Goal: Task Accomplishment & Management: Use online tool/utility

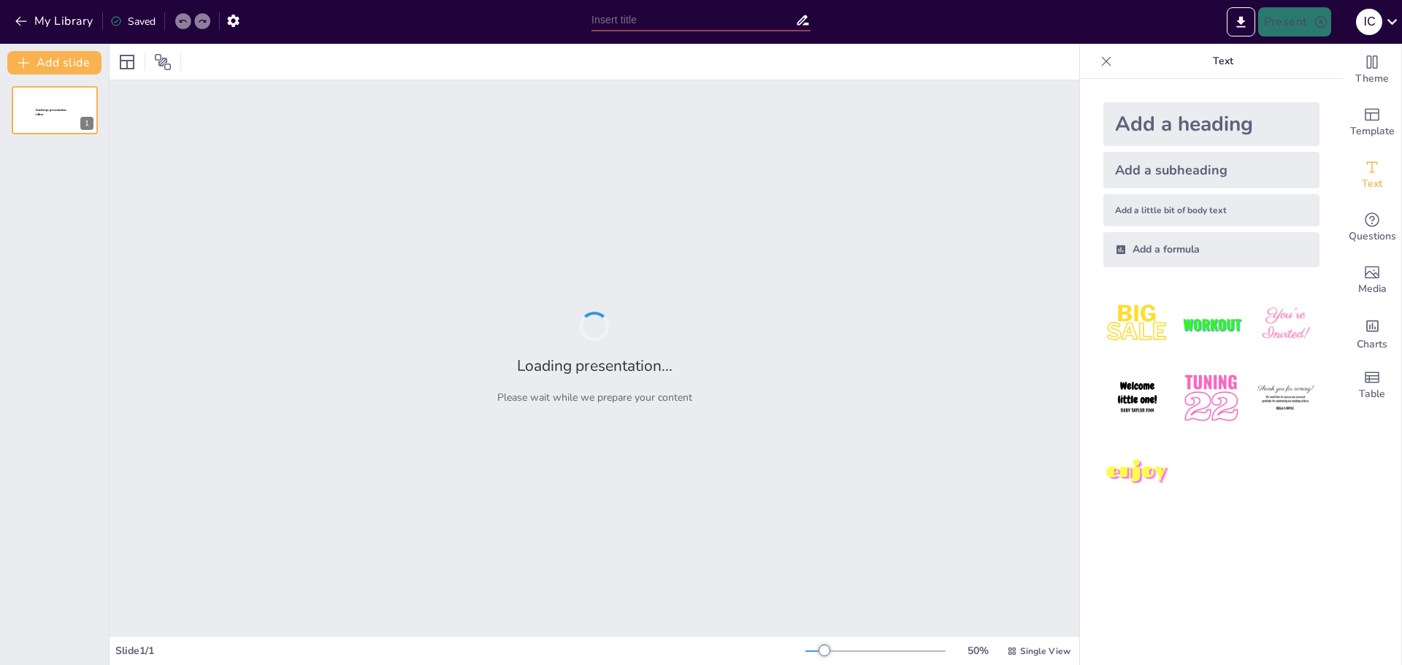
type input "BASES TEÓRICAS CON RELACION SER HUMANO , SOCIEDAD Y MEDIO AMBIENTE."
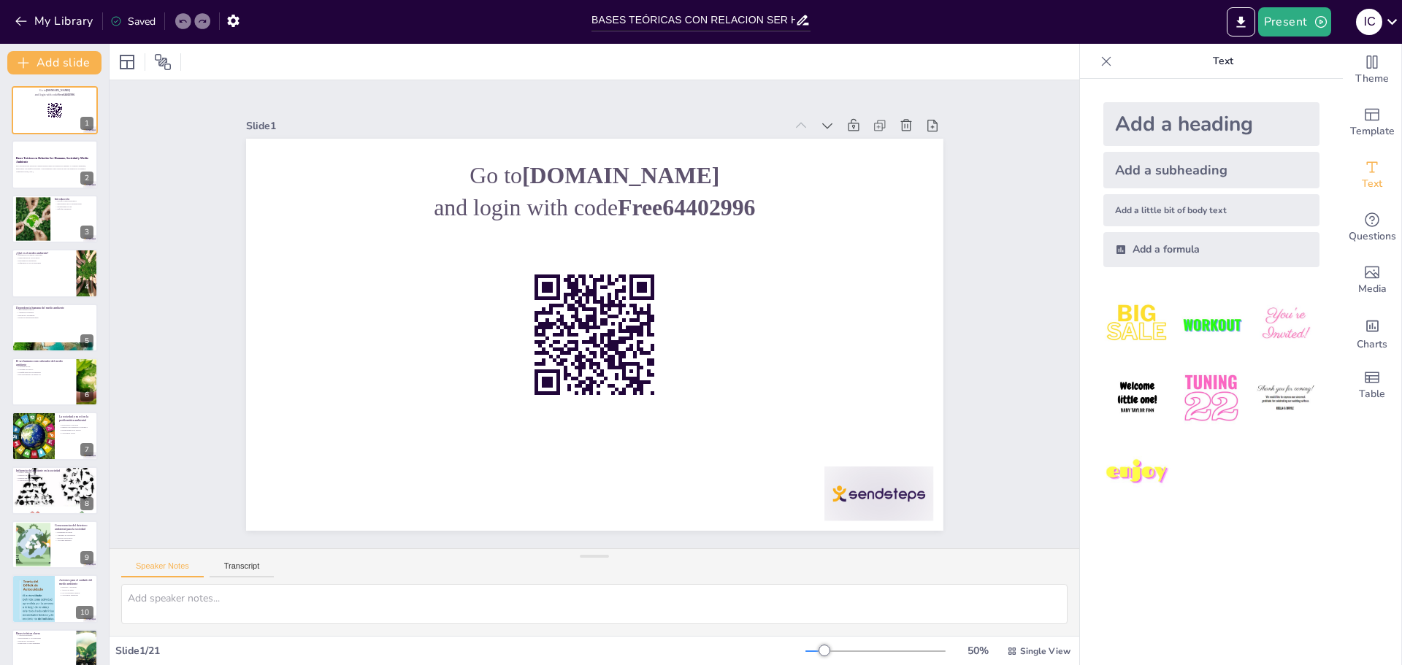
click at [298, 57] on div at bounding box center [595, 62] width 970 height 36
click at [1238, 21] on icon "Export to PowerPoint" at bounding box center [1241, 22] width 15 height 15
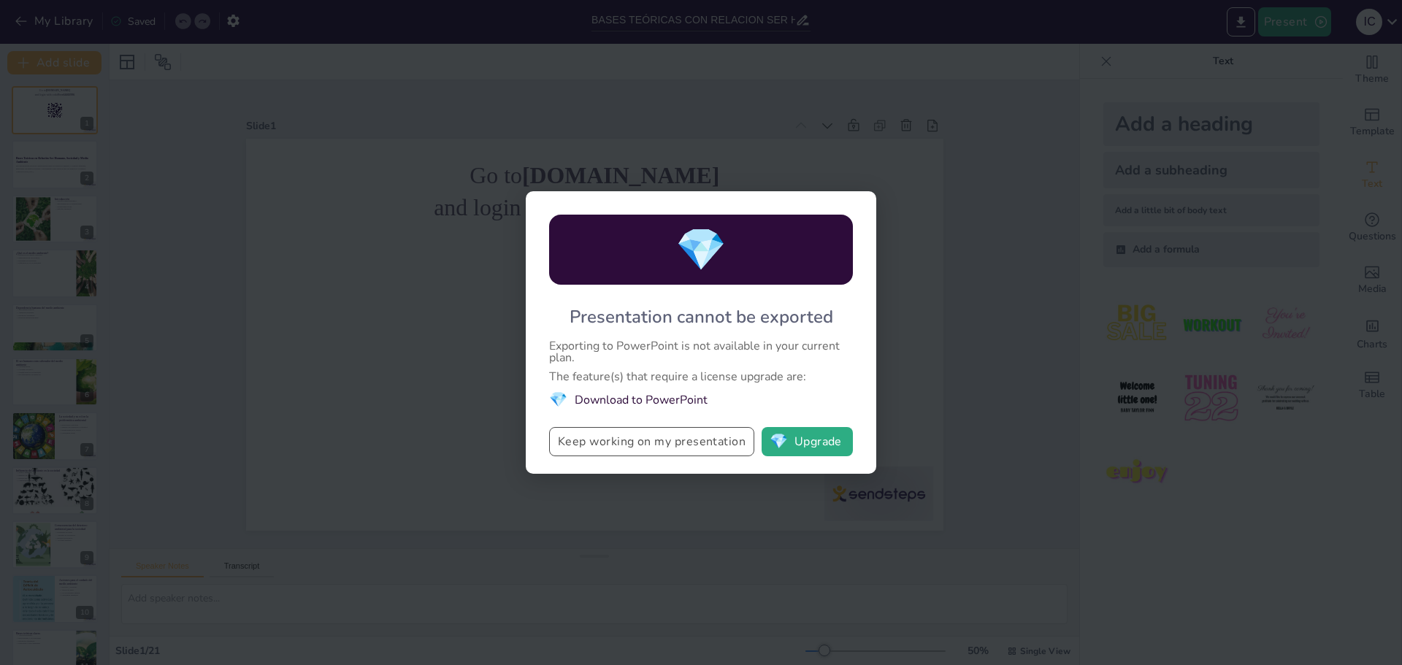
click at [654, 445] on button "Keep working on my presentation" at bounding box center [651, 441] width 205 height 29
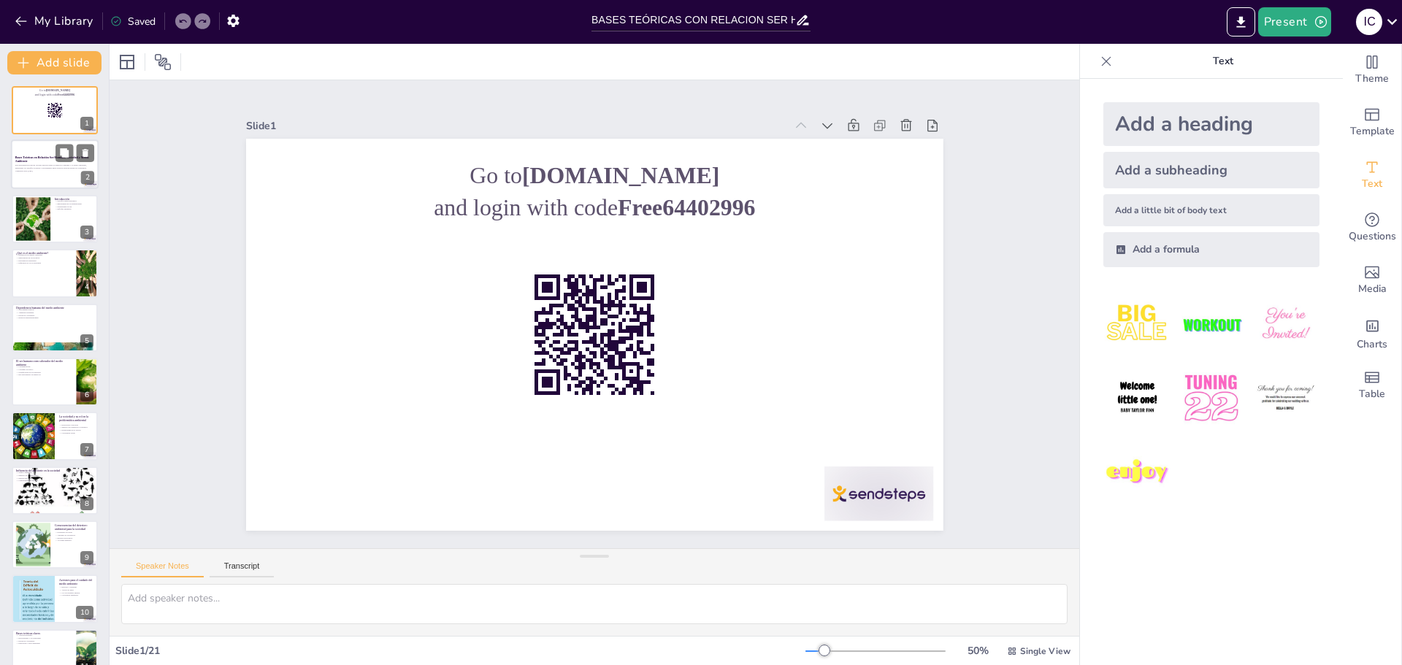
click at [50, 169] on p "Esta presentación explora la interconexión entre el desarrollo humano y el medi…" at bounding box center [54, 166] width 79 height 5
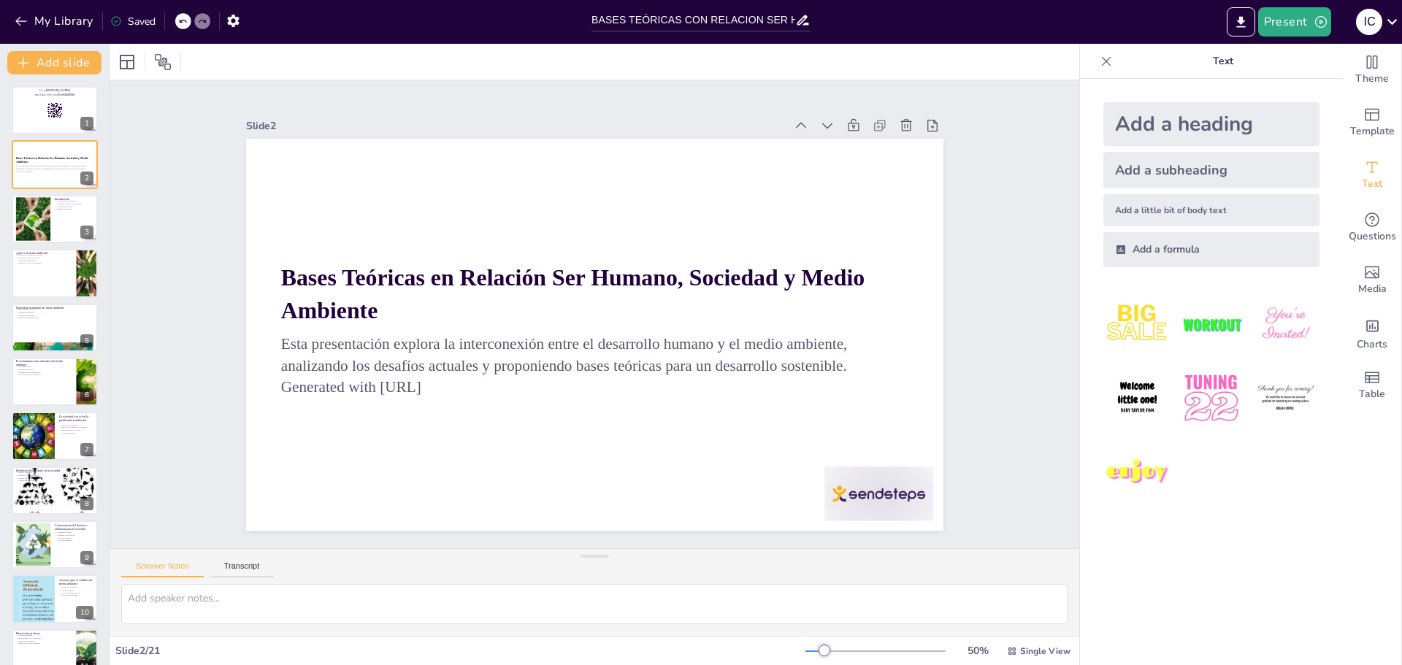
checkbox input "true"
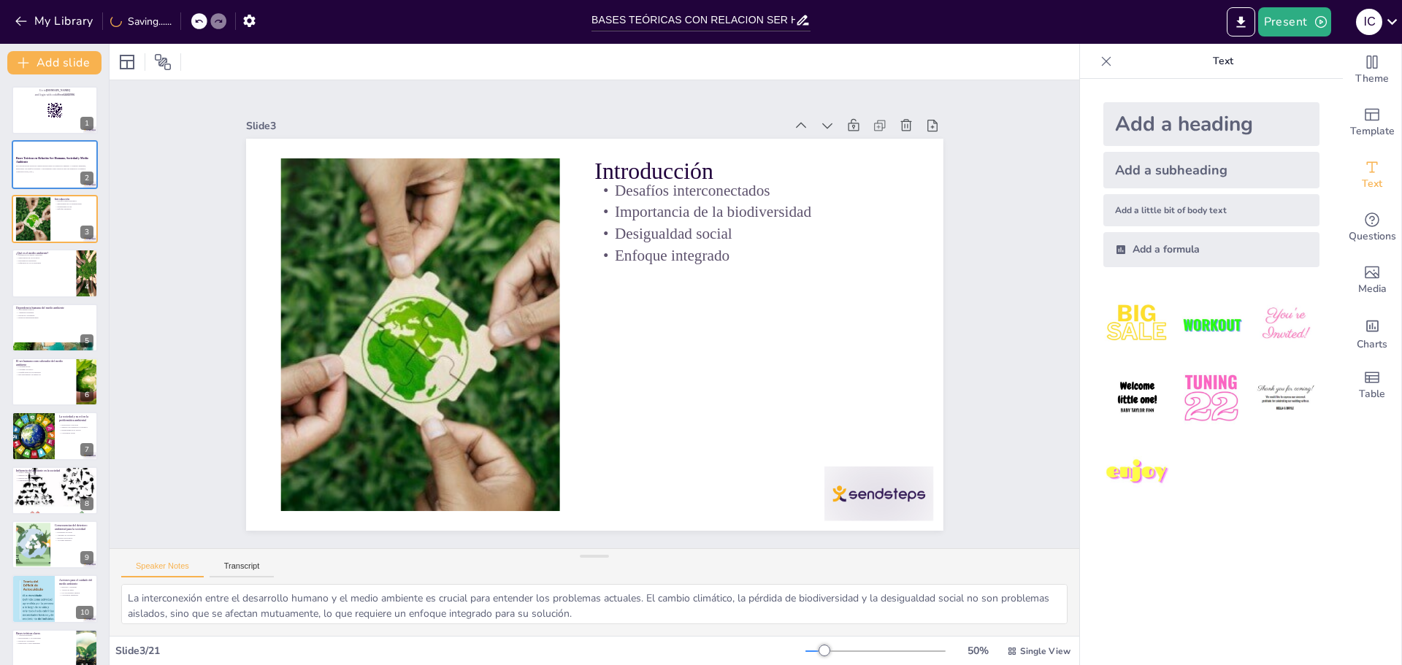
type textarea "La interconexión entre el desarrollo humano y el medio ambiente es crucial para…"
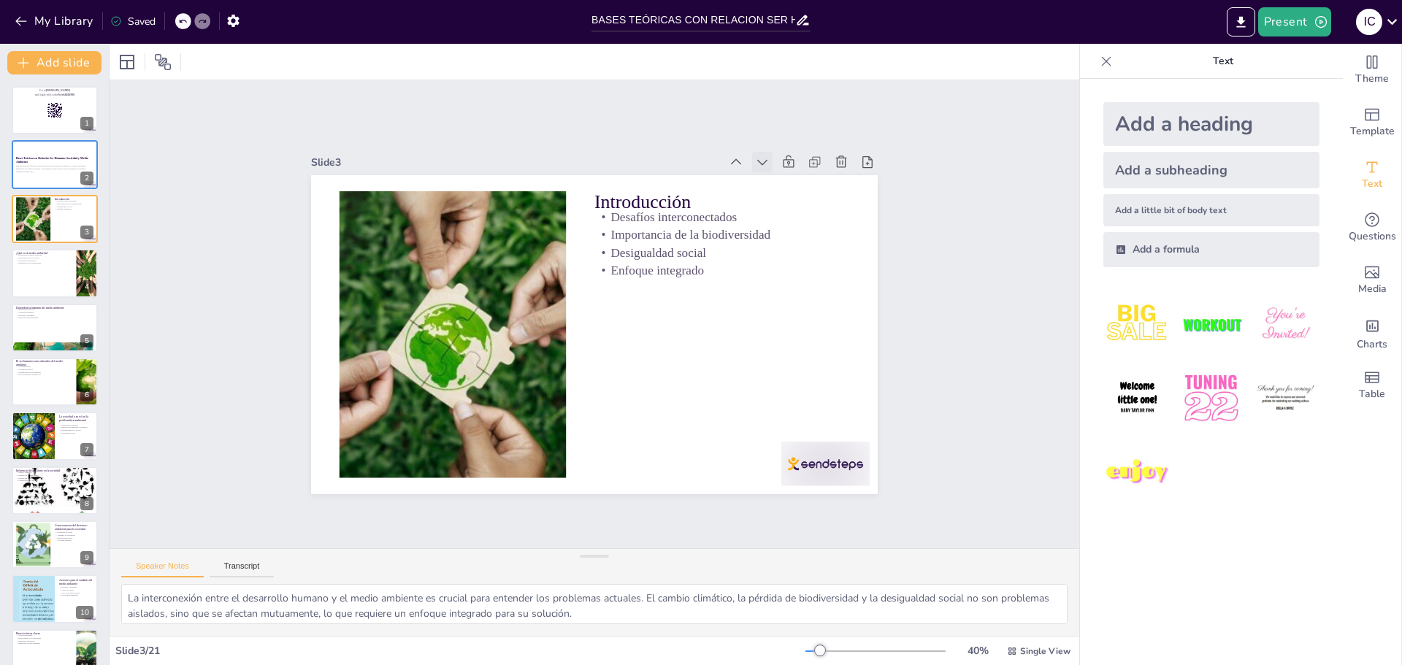
click at [770, 172] on icon at bounding box center [778, 180] width 16 height 16
click at [408, 419] on icon at bounding box center [399, 428] width 18 height 18
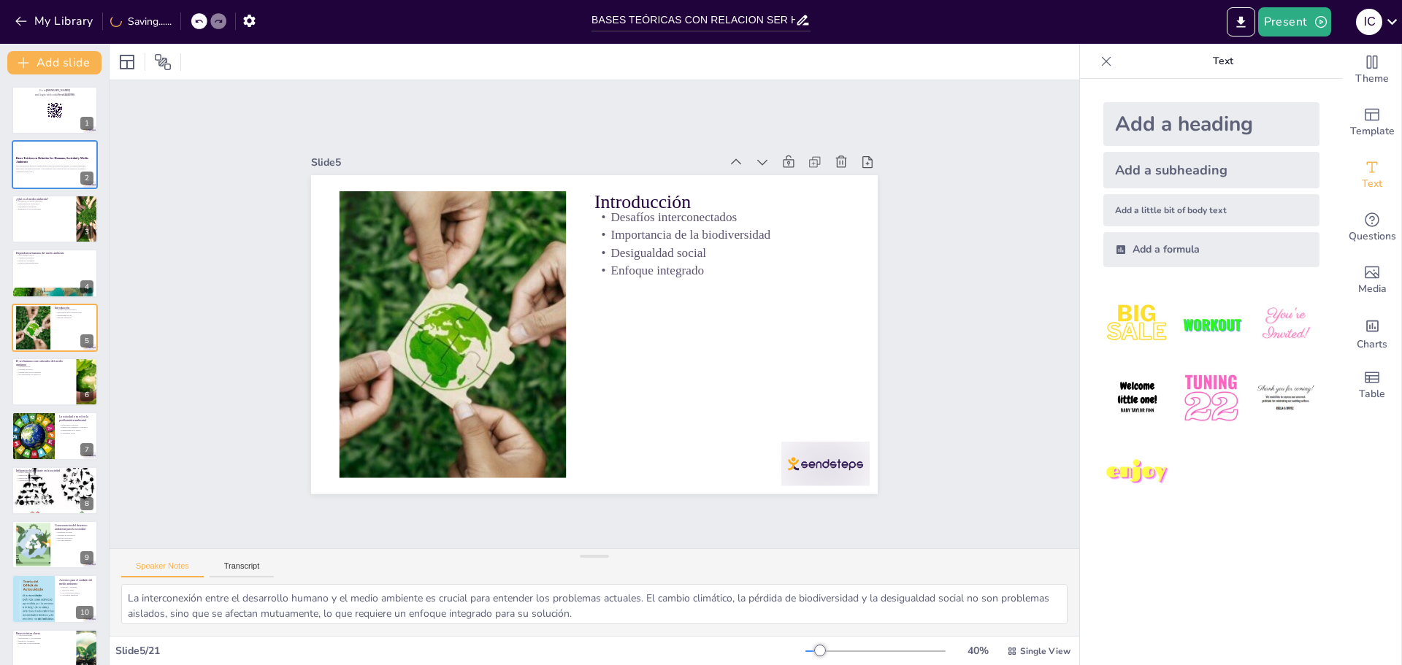
click at [810, 327] on icon at bounding box center [820, 337] width 20 height 20
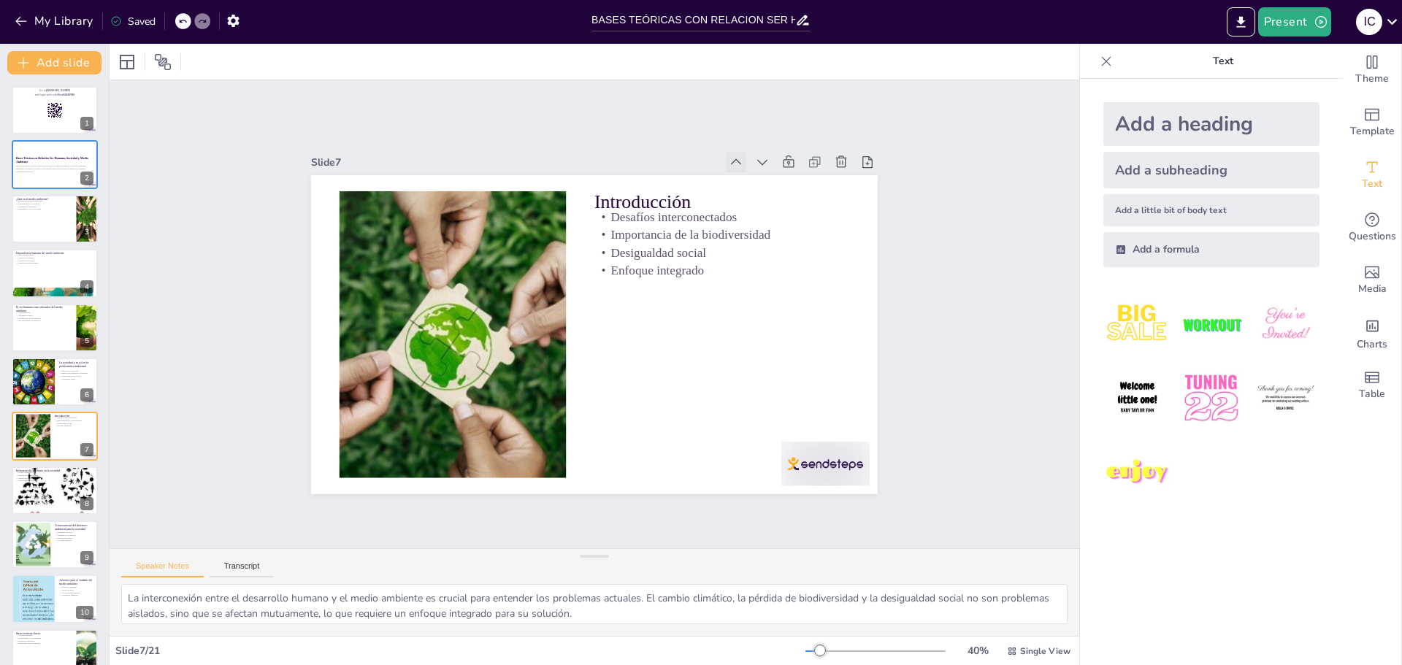
click at [783, 243] on icon at bounding box center [793, 253] width 20 height 20
click at [776, 224] on icon at bounding box center [785, 233] width 19 height 19
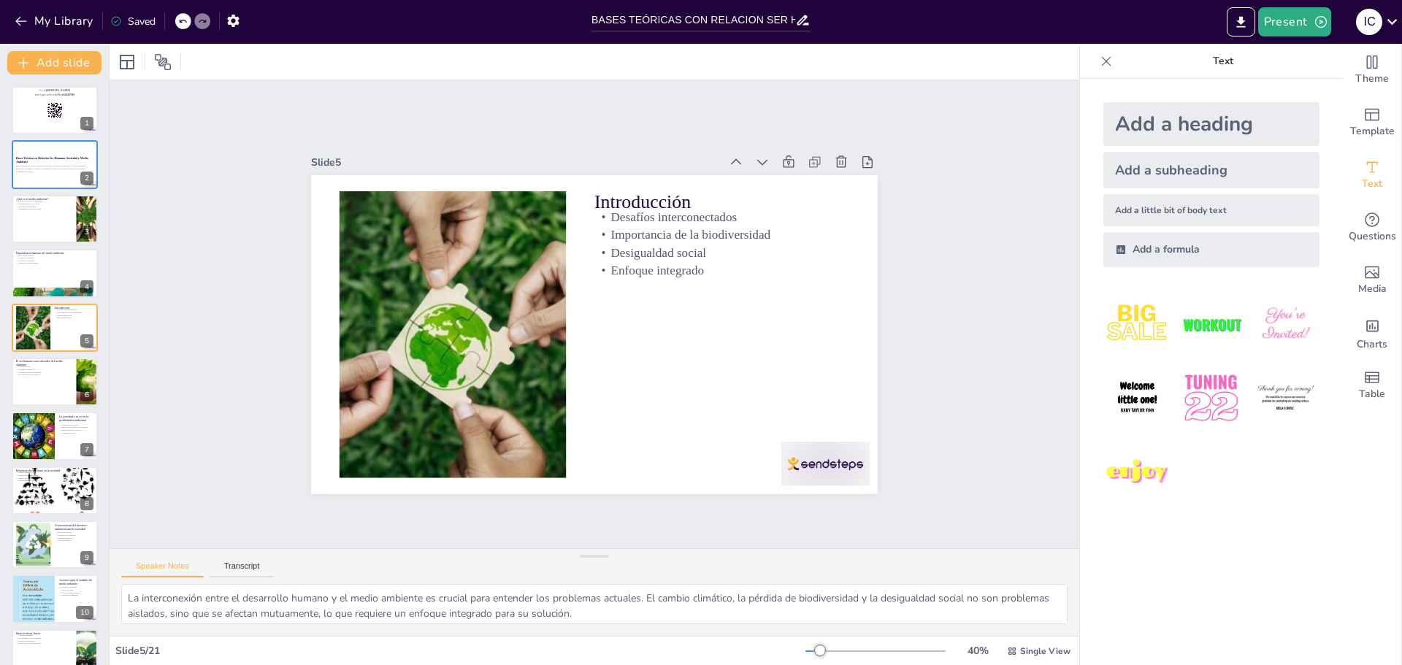
click at [671, 127] on icon at bounding box center [661, 117] width 19 height 19
click at [776, 224] on icon at bounding box center [785, 233] width 19 height 19
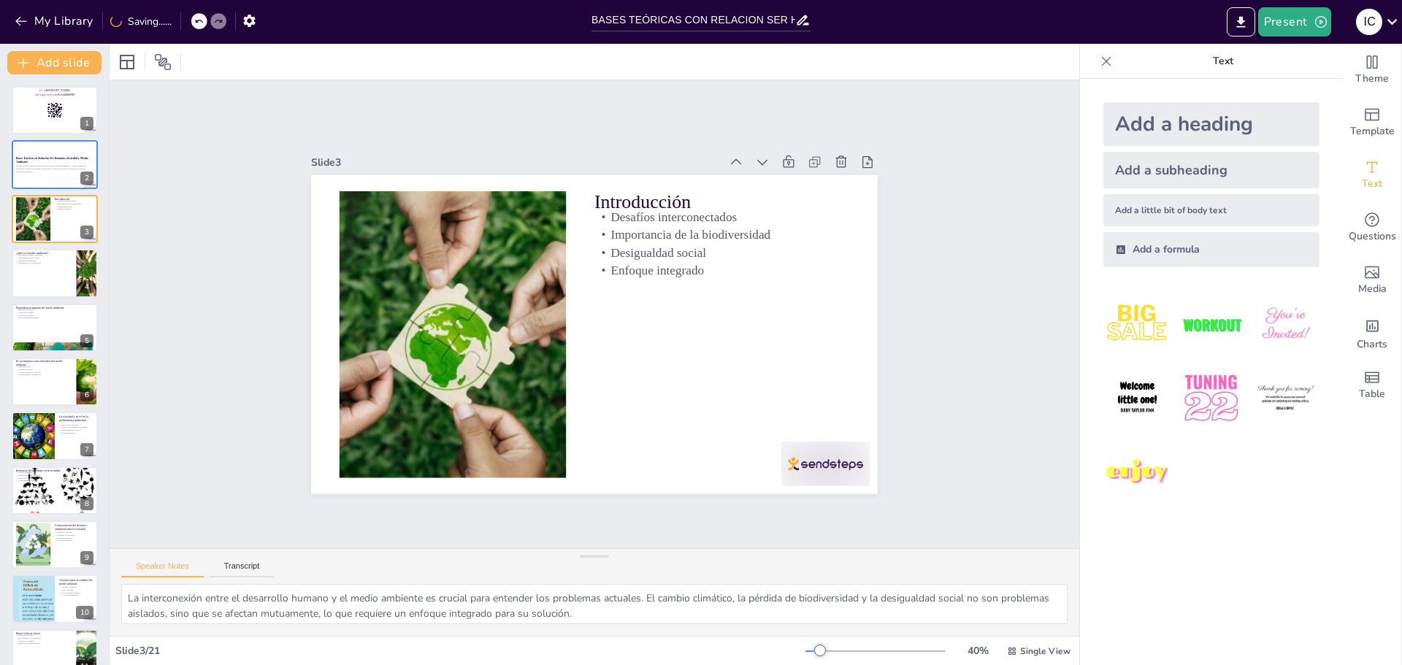
click at [240, 281] on div "Slide 1 Go to [DOMAIN_NAME] and login with code Free64402996 Slide 2 Bases Teór…" at bounding box center [594, 314] width 1060 height 949
click at [390, 329] on div at bounding box center [452, 304] width 551 height 385
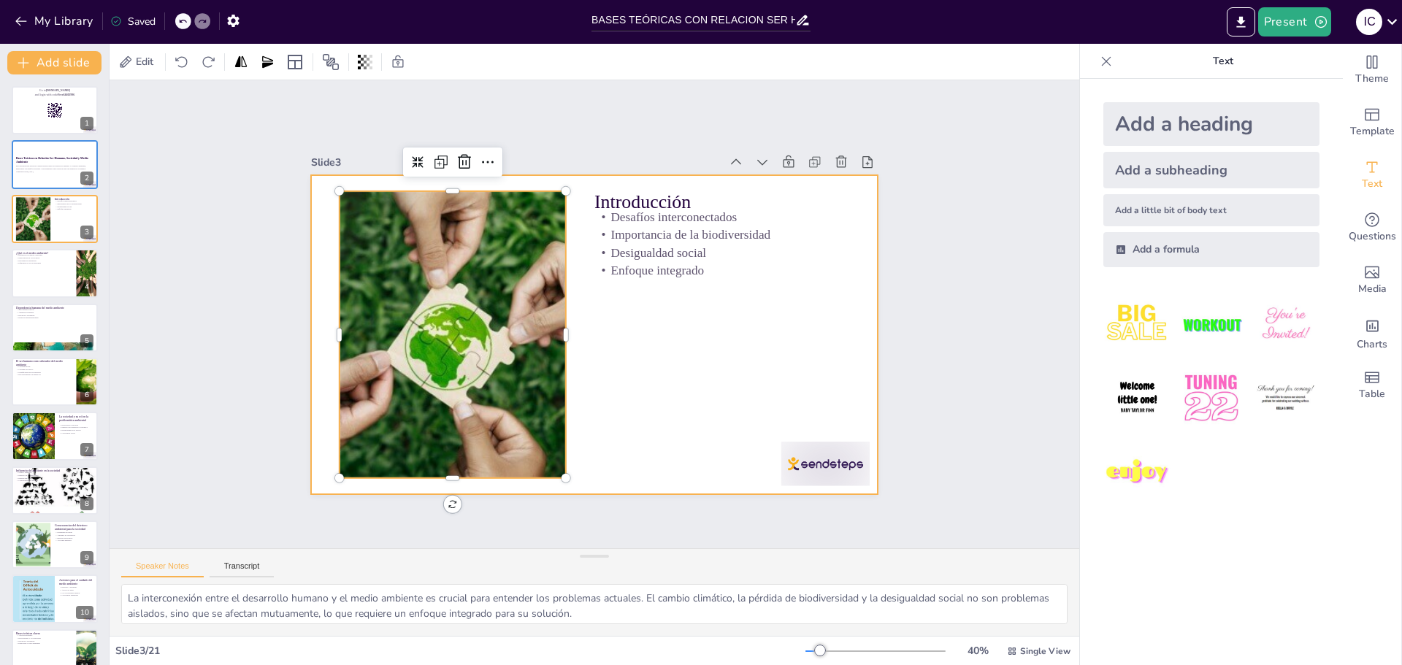
click at [602, 276] on div at bounding box center [574, 318] width 430 height 621
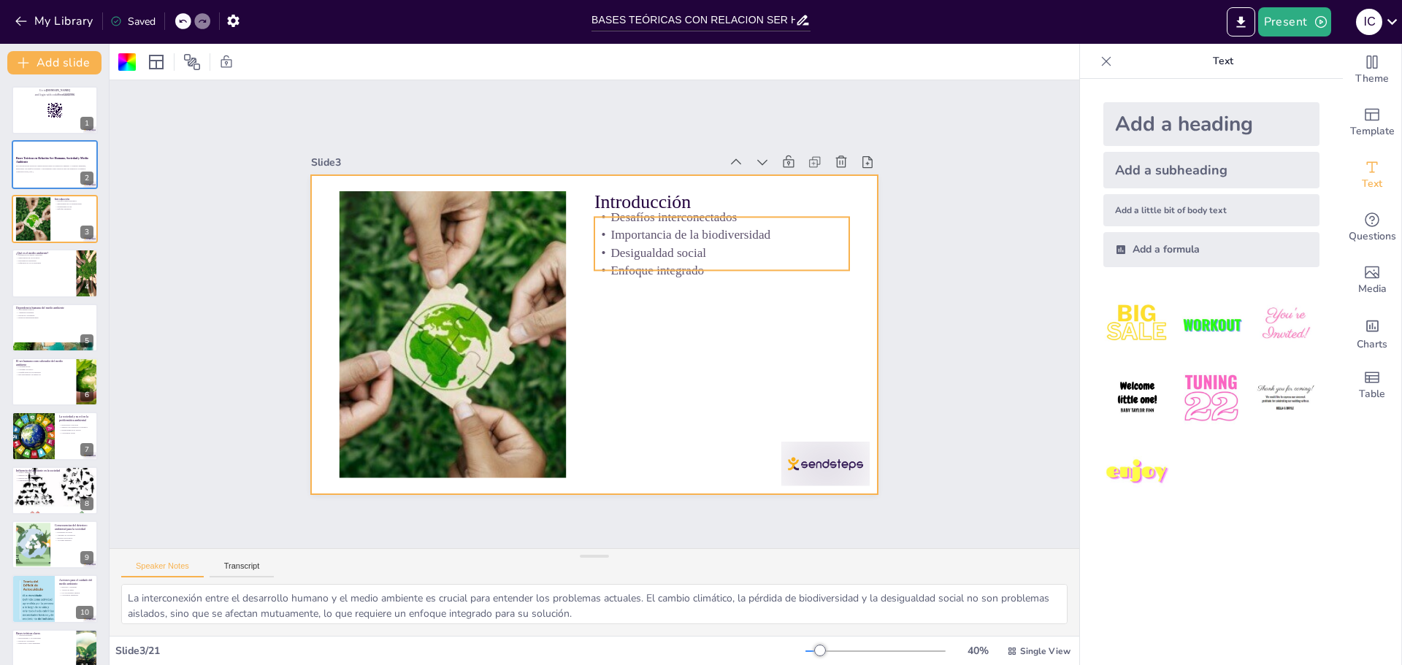
click at [639, 332] on p "Enfoque integrado" at bounding box center [568, 447] width 142 height 230
checkbox input "true"
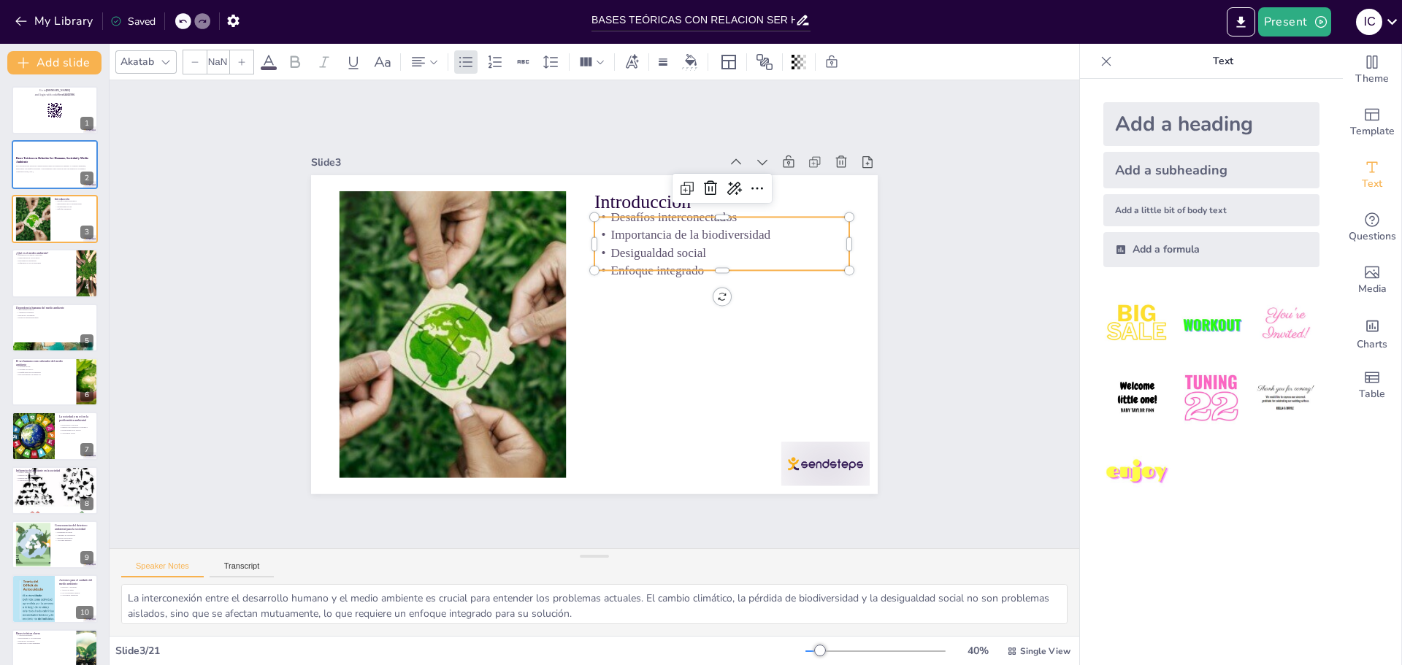
type input "32"
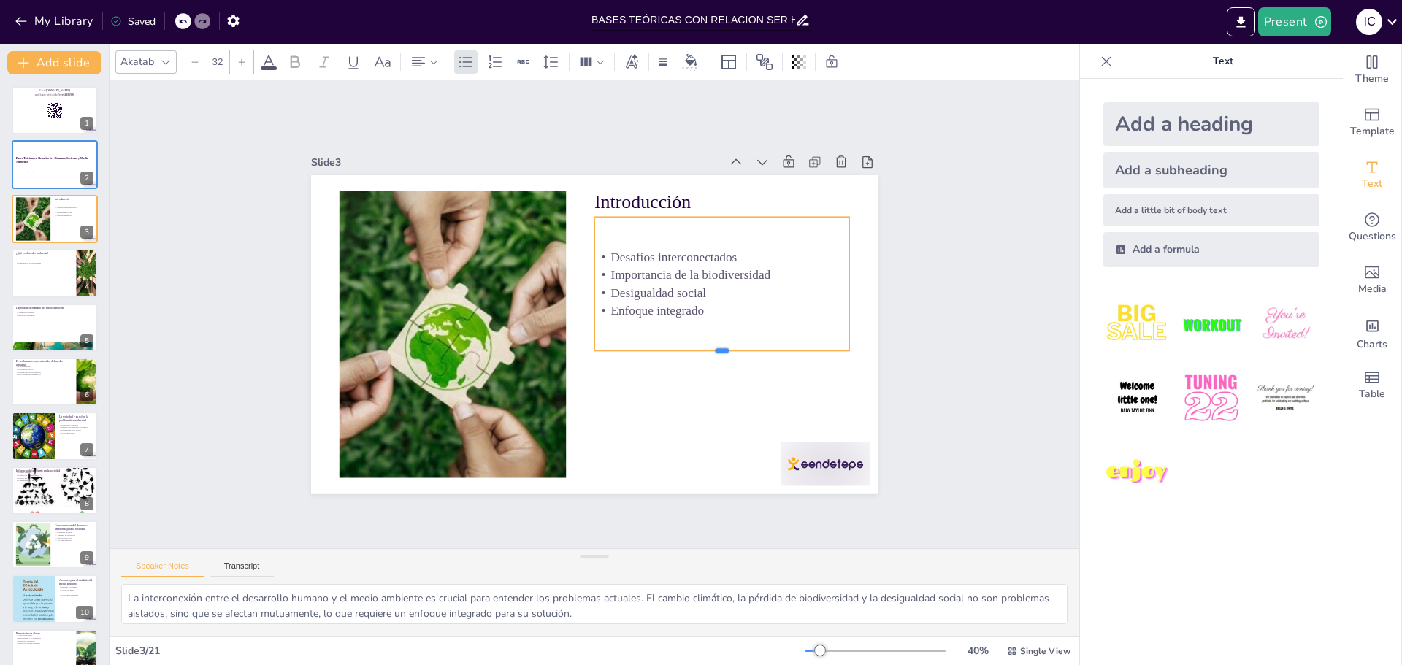
drag, startPoint x: 717, startPoint y: 268, endPoint x: 727, endPoint y: 361, distance: 93.3
click at [585, 361] on div at bounding box center [565, 445] width 39 height 255
click at [687, 361] on div at bounding box center [652, 441] width 197 height 180
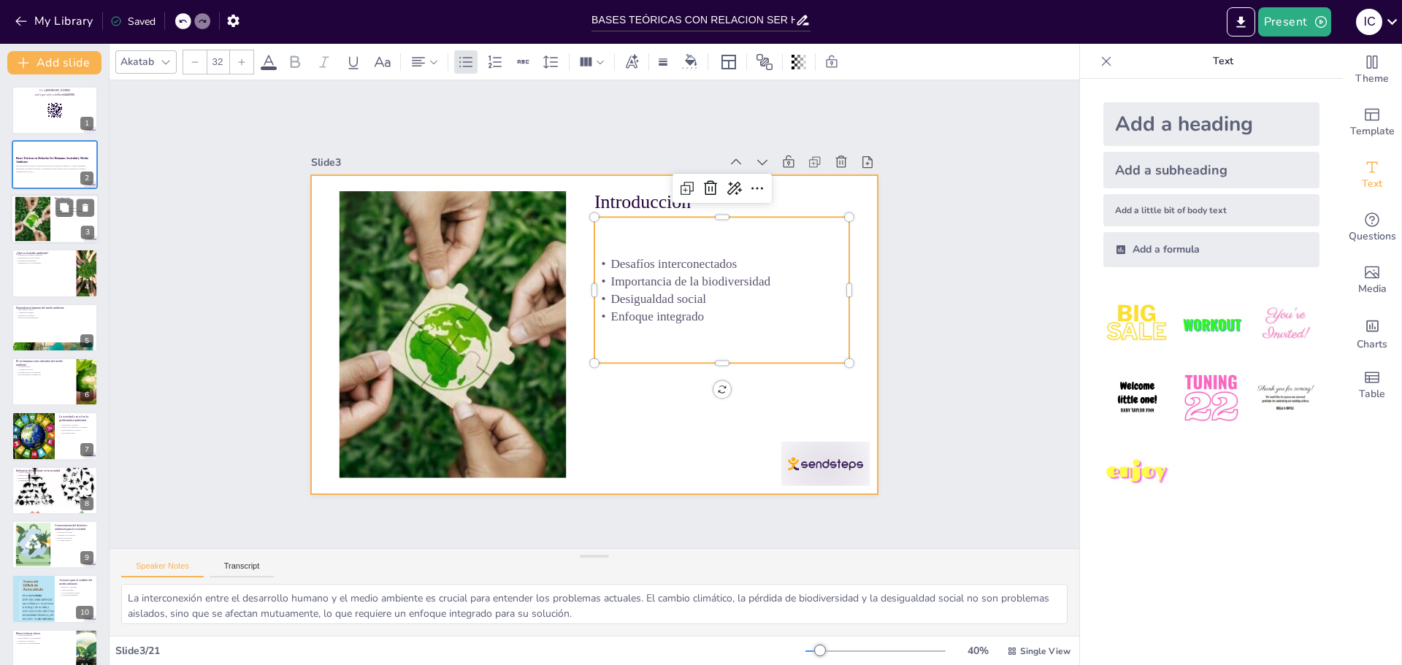
click at [54, 213] on div at bounding box center [55, 219] width 88 height 50
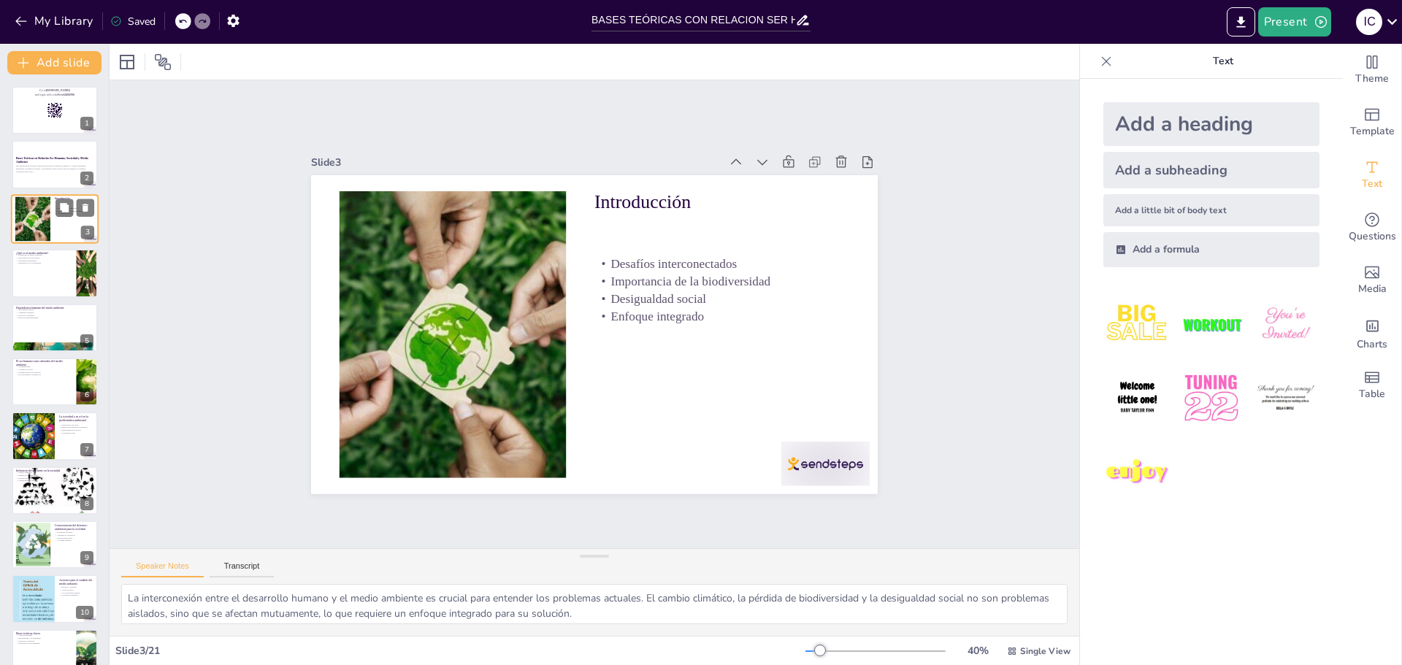
click at [54, 213] on div at bounding box center [55, 219] width 88 height 50
checkbox input "true"
click at [42, 272] on div at bounding box center [55, 273] width 88 height 50
type textarea "Comprender la definición del medio ambiente es esencial para apreciar su comple…"
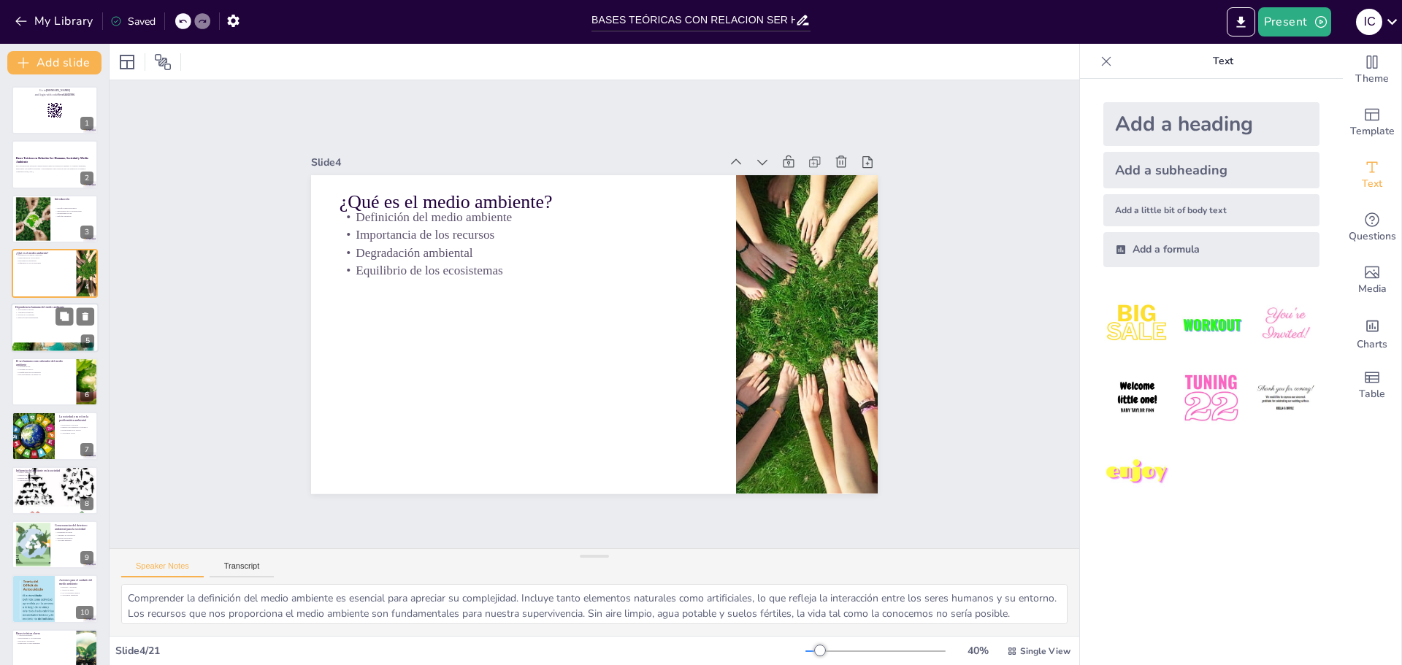
checkbox input "true"
click at [51, 319] on p "Relación interdependiente" at bounding box center [54, 317] width 79 height 3
type textarea "Las necesidades básicas son el fundamento de nuestra existencia. Sin acceso a a…"
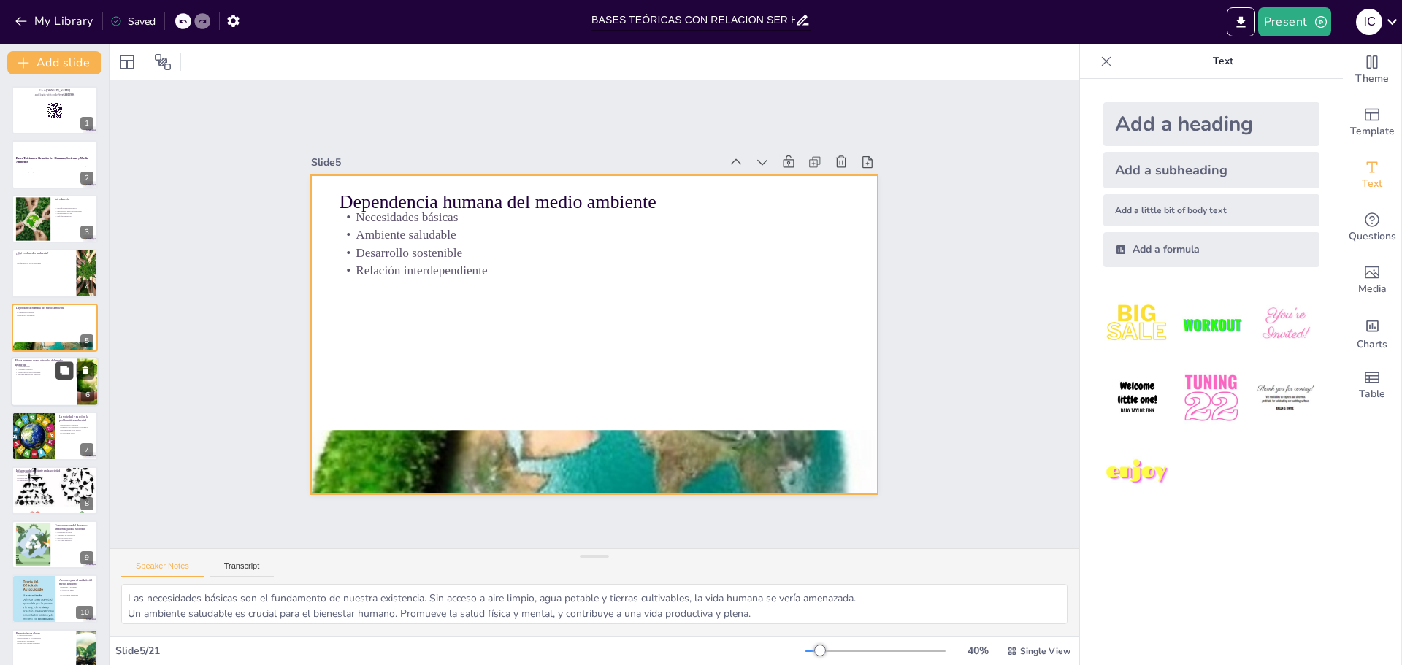
checkbox input "true"
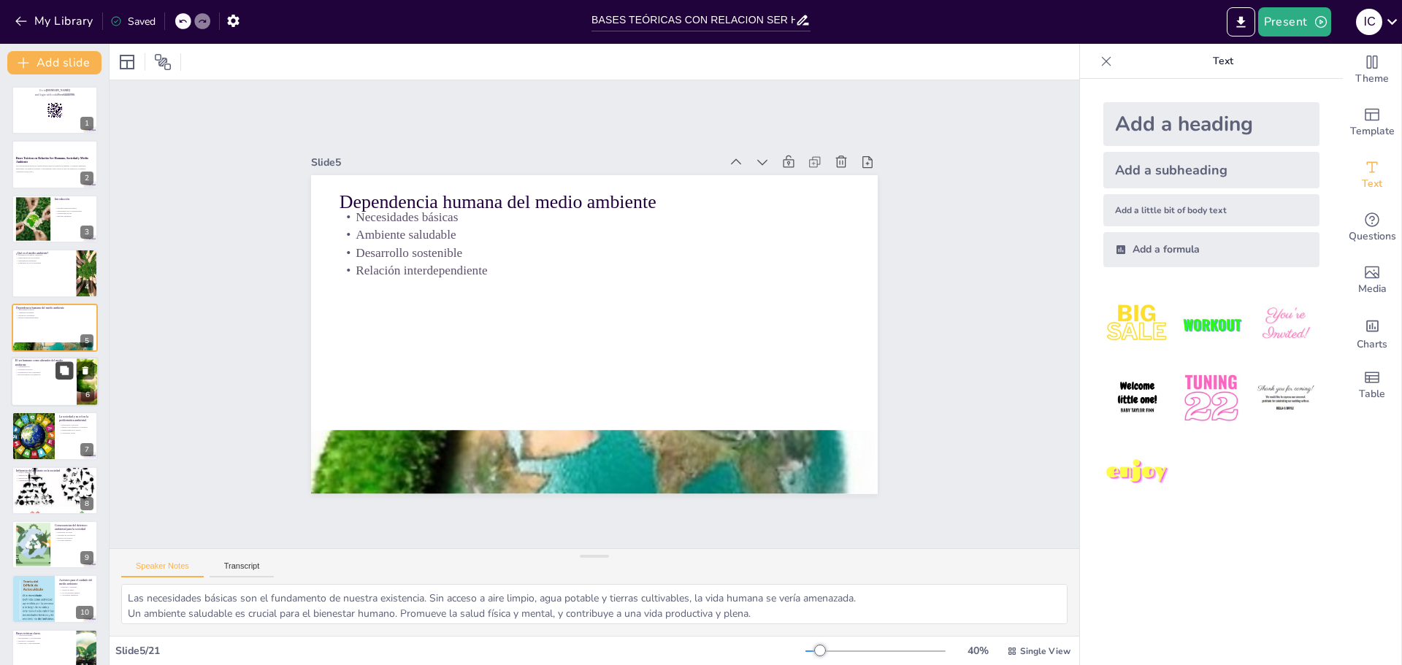
click at [64, 375] on icon at bounding box center [64, 370] width 10 height 10
type textarea "La contaminación es una de las formas más visibles en que los humanos alteran e…"
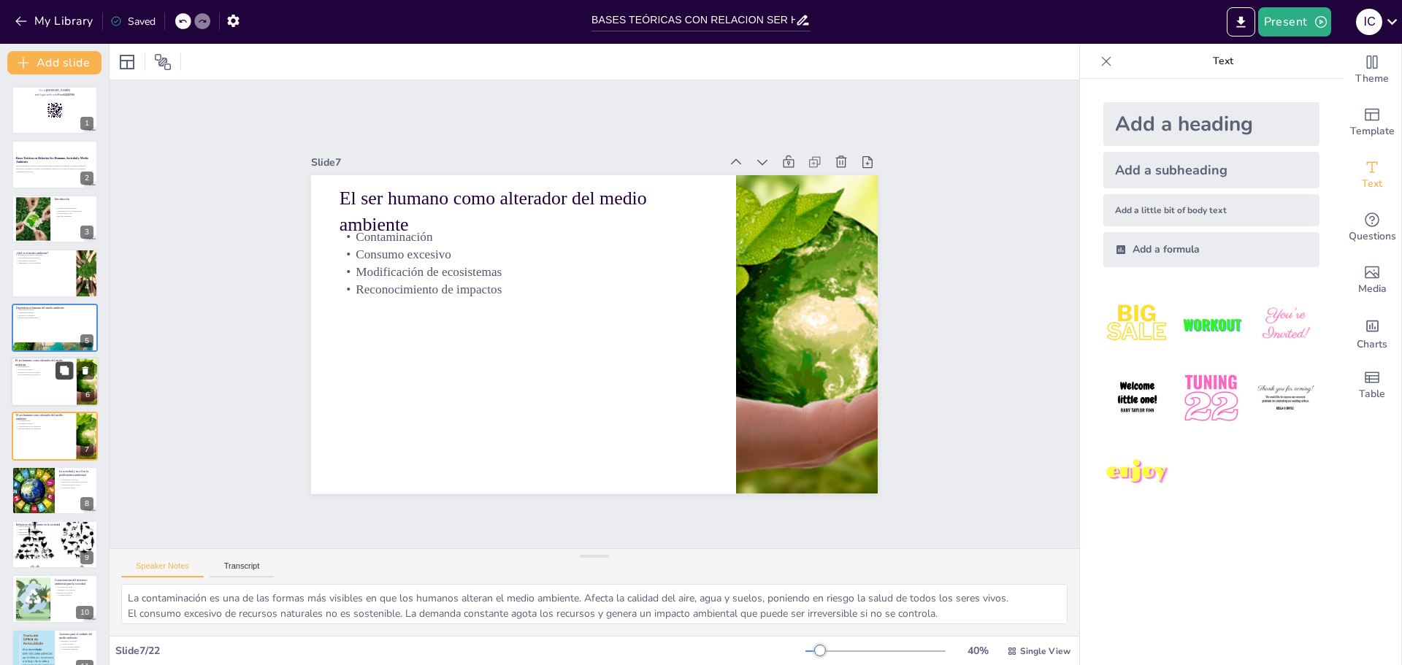
scroll to position [66, 0]
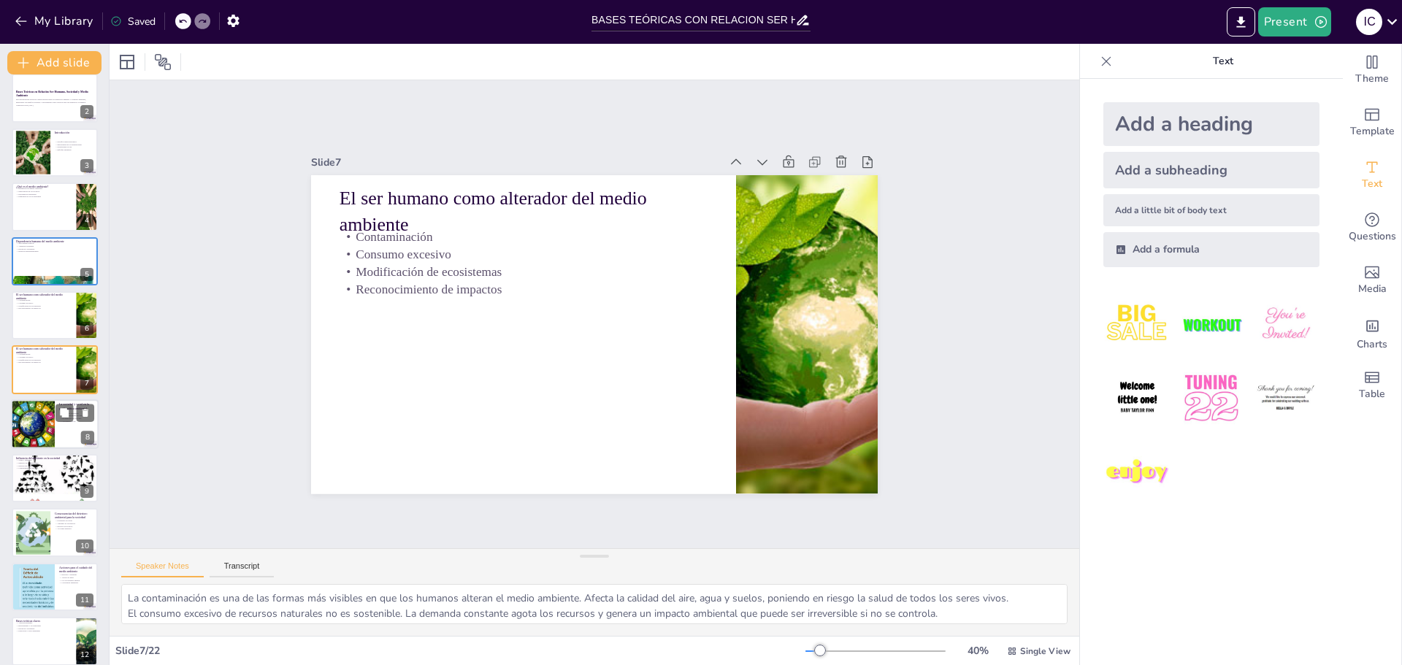
checkbox input "true"
click at [53, 425] on div at bounding box center [33, 425] width 88 height 50
type textarea "Las decisiones colectivas son poderosas. Pueden impulsar cambios significativos…"
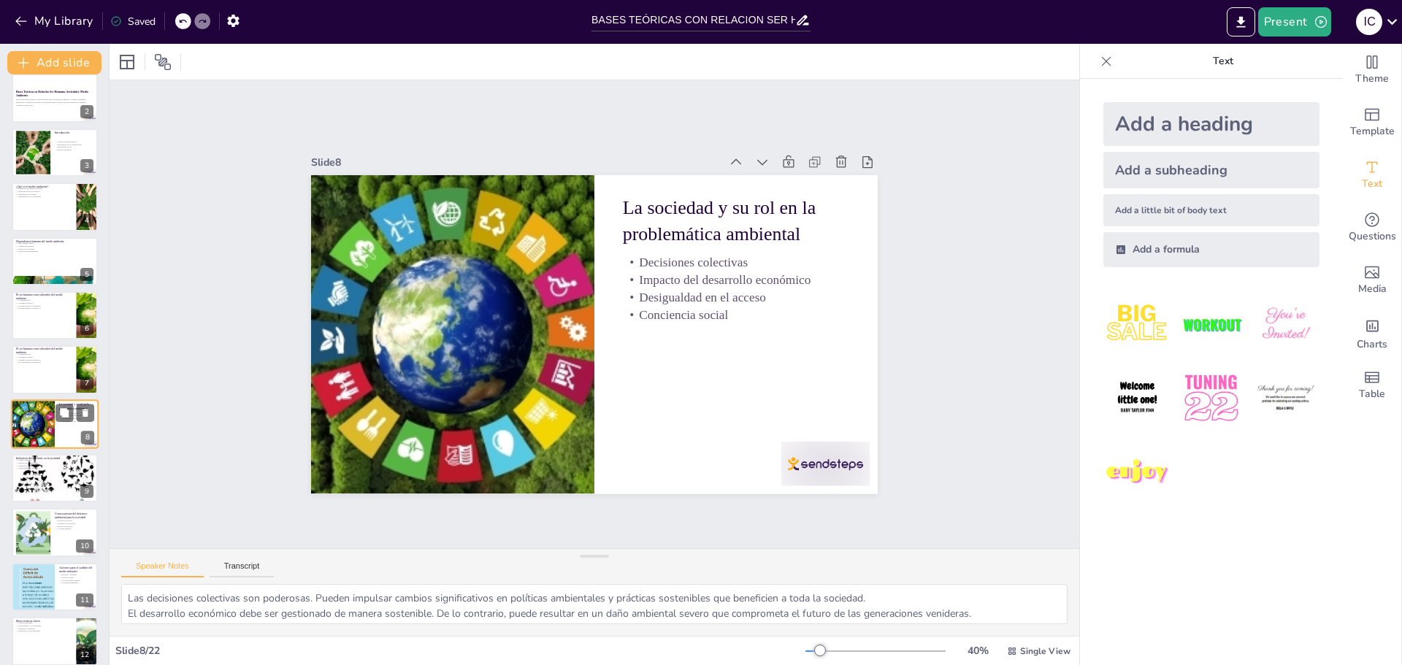
scroll to position [121, 0]
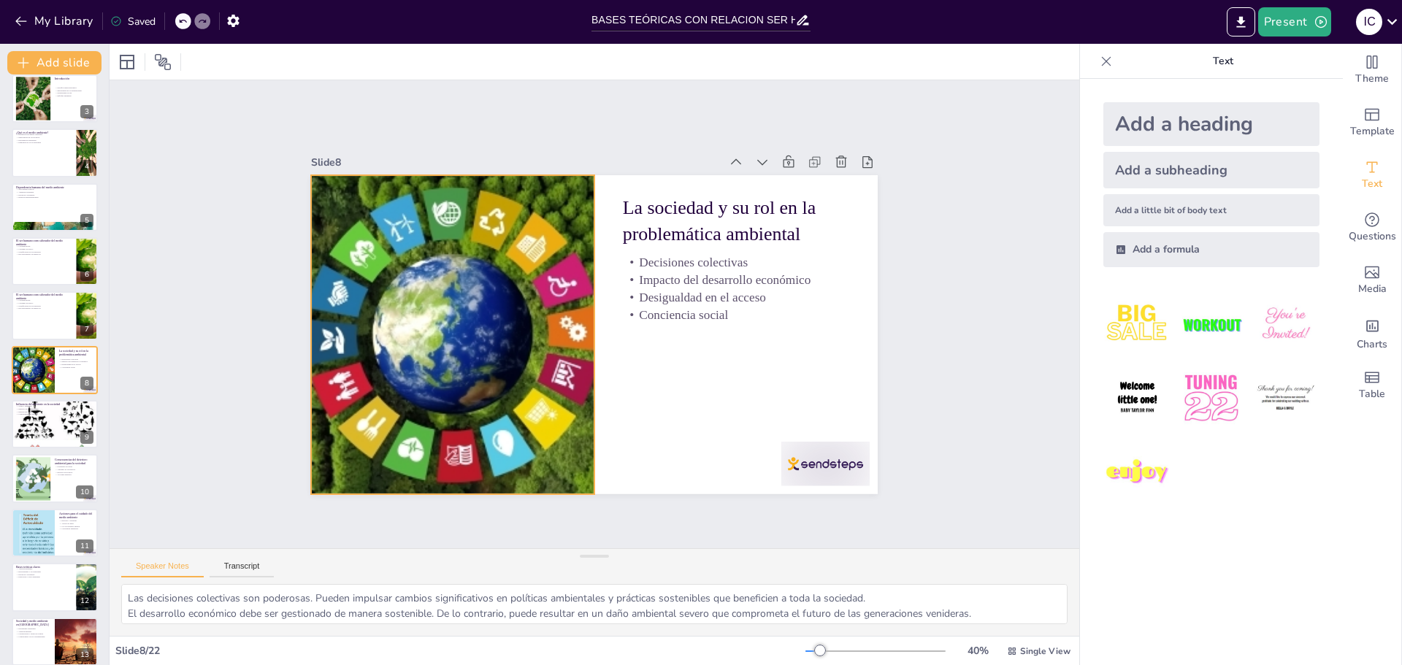
click at [438, 343] on div at bounding box center [468, 248] width 646 height 592
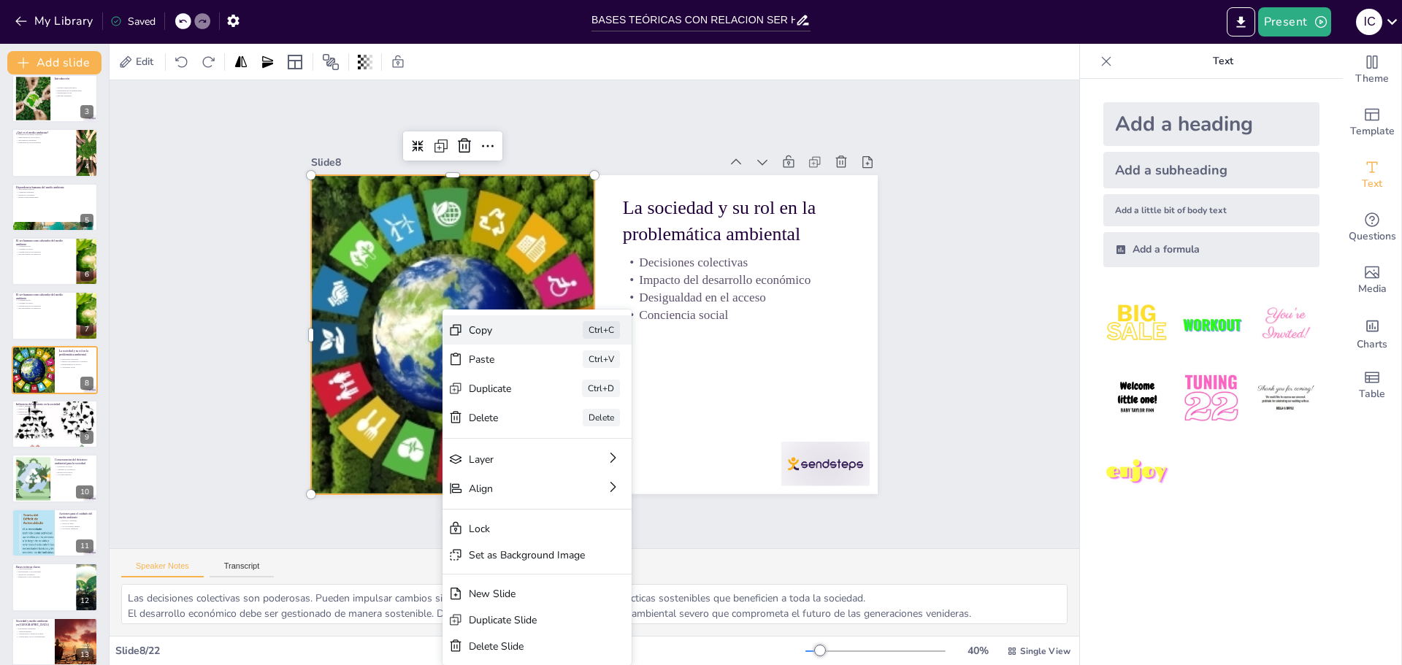
click at [507, 362] on div "Copy" at bounding box center [536, 394] width 59 height 64
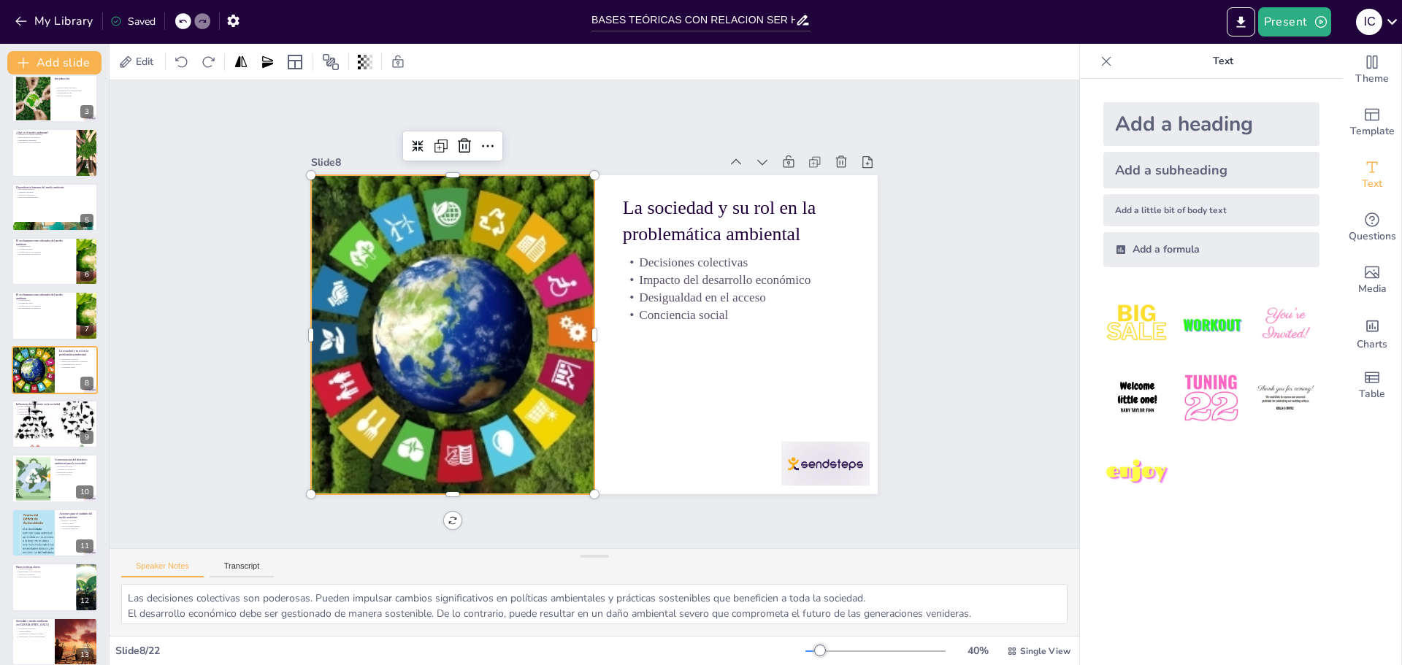
checkbox input "true"
